Goal: Task Accomplishment & Management: Use online tool/utility

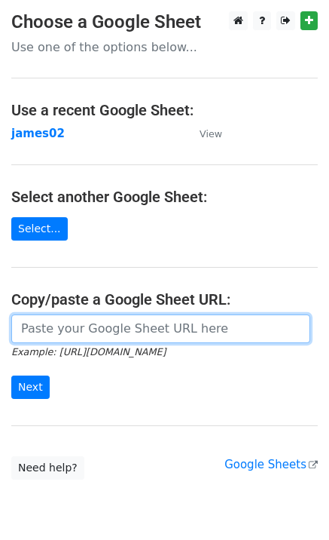
click at [45, 329] on input "url" at bounding box center [160, 328] width 299 height 29
paste input "https://docs.google.com/spreadsheets/d/1oq76VrKvAl-Dm37zXbBhGN8tZ0gl_jLZkrr8VNg…"
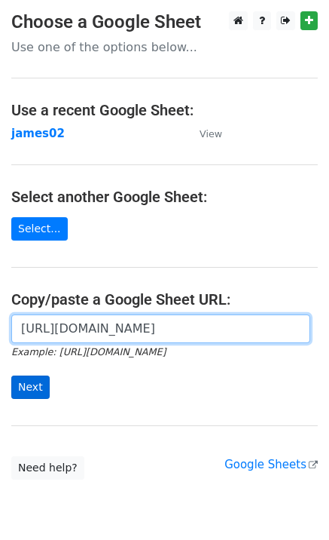
scroll to position [0, 439]
type input "https://docs.google.com/spreadsheets/d/1oq76VrKvAl-Dm37zXbBhGN8tZ0gl_jLZkrr8VNg…"
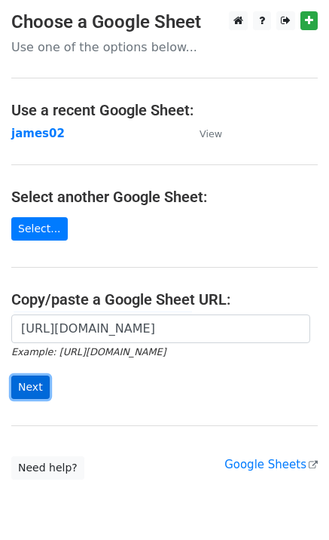
scroll to position [0, 0]
drag, startPoint x: 33, startPoint y: 387, endPoint x: 1, endPoint y: 381, distance: 33.0
click at [32, 387] on input "Next" at bounding box center [30, 386] width 38 height 23
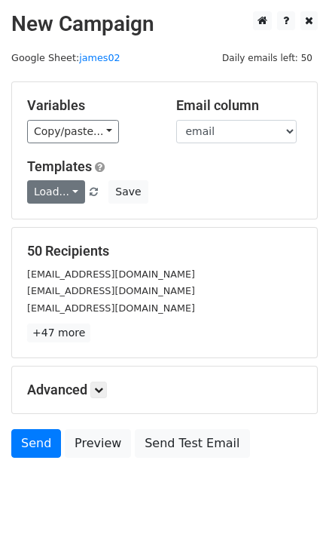
click at [49, 203] on div "Variables Copy/paste... {{email}} Email column email Templates Load... Your Fir…" at bounding box center [164, 150] width 305 height 136
click at [50, 200] on link "Load..." at bounding box center [56, 191] width 58 height 23
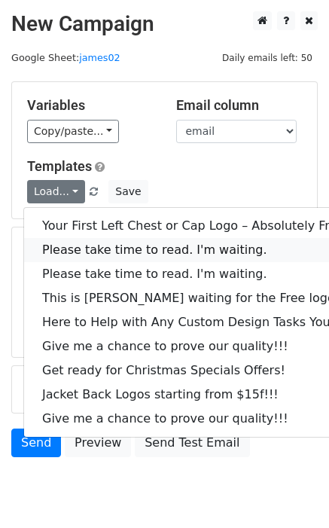
click at [68, 247] on link "Please take time to read. I'm waiting." at bounding box center [204, 250] width 360 height 24
